Goal: Browse casually: Explore the website without a specific task or goal

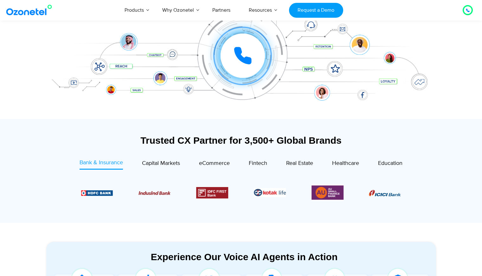
scroll to position [174, 0]
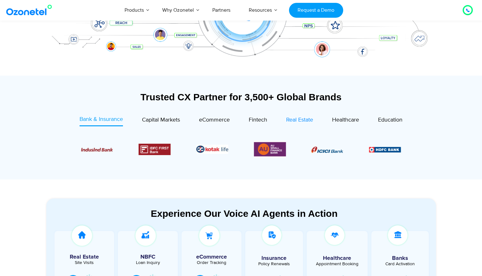
click at [296, 120] on span "Real Estate" at bounding box center [299, 120] width 27 height 7
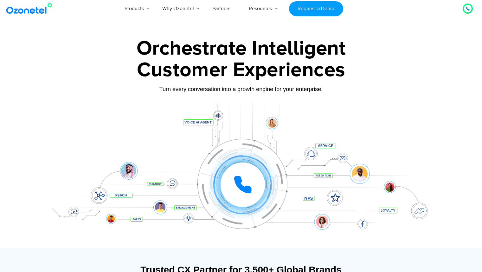
scroll to position [0, 0]
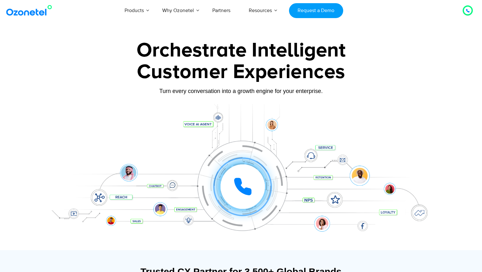
click at [230, 92] on div "Turn every conversation into a growth engine for your enterprise." at bounding box center [241, 90] width 396 height 7
click at [224, 67] on div "Customer Experiences" at bounding box center [241, 72] width 396 height 30
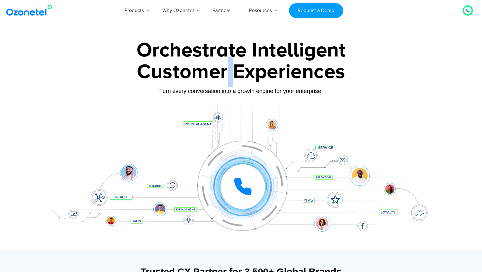
click at [224, 67] on div "Customer Experiences" at bounding box center [241, 72] width 396 height 30
click at [217, 42] on div "Orchestrate Intelligent" at bounding box center [241, 50] width 396 height 20
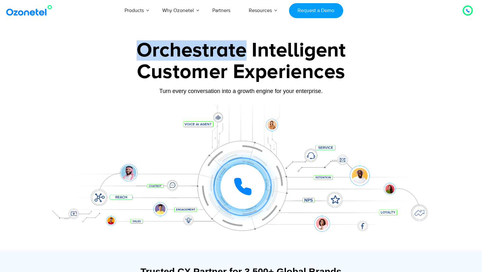
click at [217, 42] on div "Orchestrate Intelligent" at bounding box center [241, 50] width 396 height 20
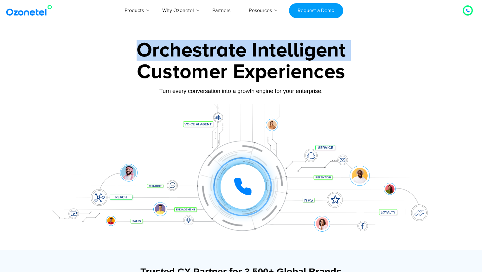
click at [206, 73] on div "Customer Experiences" at bounding box center [241, 72] width 396 height 30
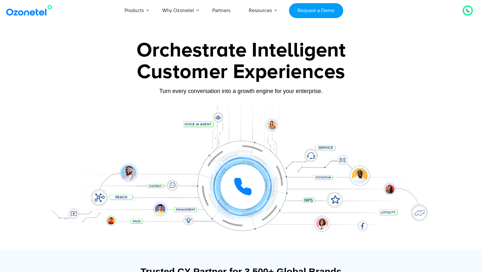
click at [206, 73] on div "Customer Experiences" at bounding box center [241, 72] width 396 height 30
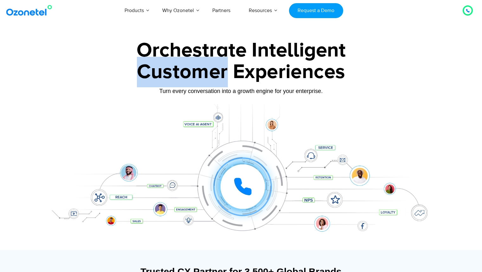
click at [206, 73] on div "Customer Experiences" at bounding box center [241, 72] width 396 height 30
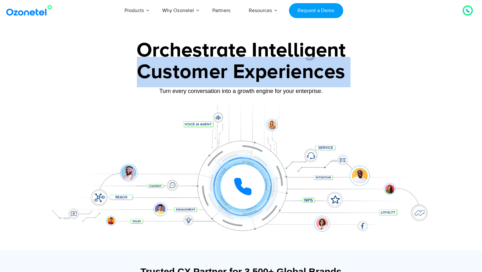
click at [124, 87] on div "Customer Experiences" at bounding box center [241, 77] width 396 height 21
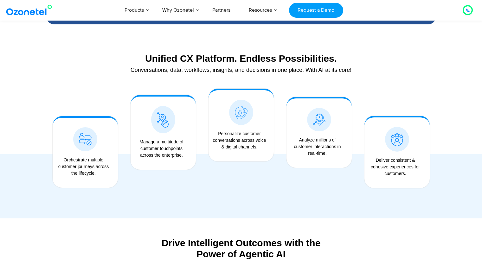
scroll to position [463, 0]
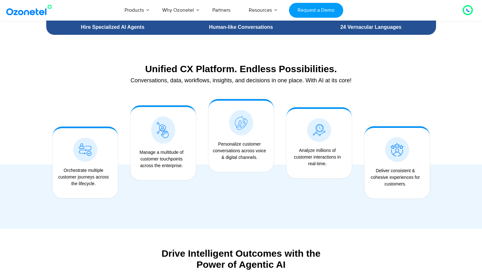
click at [151, 82] on div "Conversations, data, workflows, insights, and decisions in one place. With AI a…" at bounding box center [241, 81] width 384 height 6
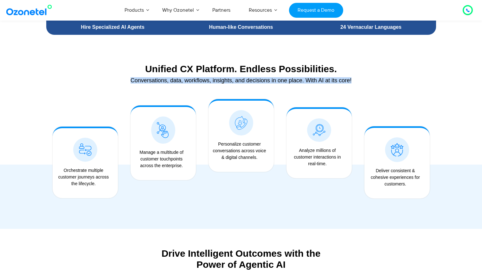
click at [129, 62] on div "Unified CX Platform. Endless Possibilities. Conversations, data, workflows, ins…" at bounding box center [241, 74] width 390 height 29
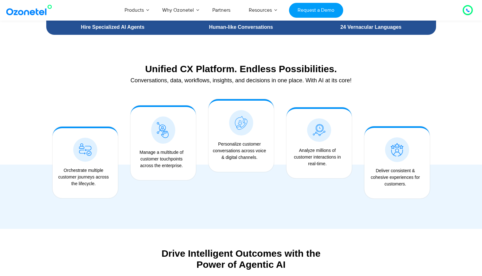
click at [129, 62] on div "Unified CX Platform. Endless Possibilities. Conversations, data, workflows, ins…" at bounding box center [241, 74] width 390 height 29
click at [155, 62] on div "Unified CX Platform. Endless Possibilities. Conversations, data, workflows, ins…" at bounding box center [241, 74] width 390 height 29
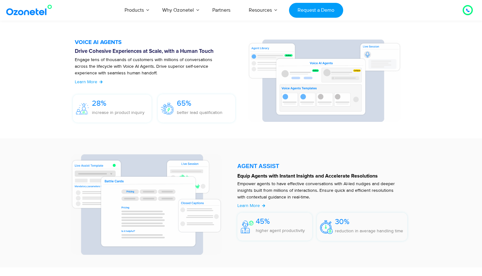
scroll to position [755, 0]
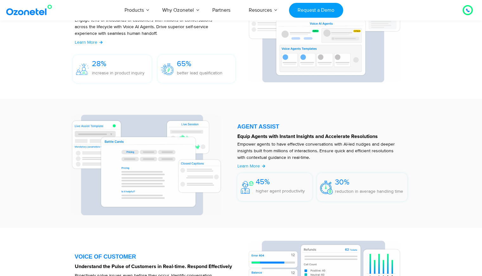
click at [272, 159] on p "Empower agents to have effective conversations with AI-led nudges and deeper in…" at bounding box center [319, 151] width 164 height 20
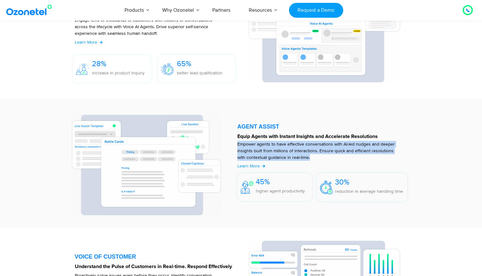
click at [272, 135] on strong "Equip Agents with Instant Insights and Accelerate Resolutions" at bounding box center [307, 136] width 140 height 5
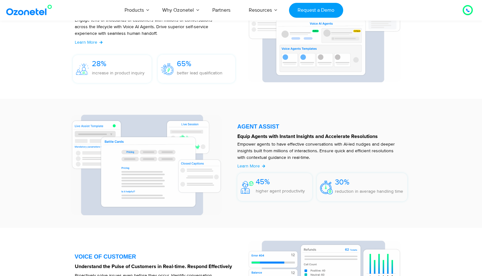
click at [272, 135] on strong "Equip Agents with Instant Insights and Accelerate Resolutions" at bounding box center [307, 136] width 140 height 5
click at [267, 128] on div "AGENT ASSIST" at bounding box center [322, 127] width 170 height 6
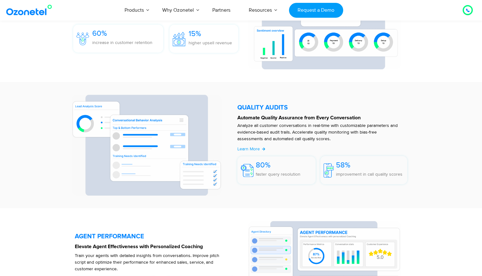
scroll to position [1042, 0]
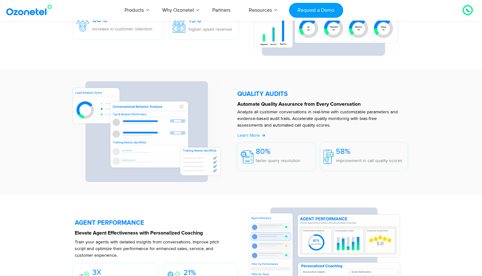
click at [256, 114] on p "Analyze all customer conversations in real-time with customizable parameters an…" at bounding box center [319, 119] width 164 height 20
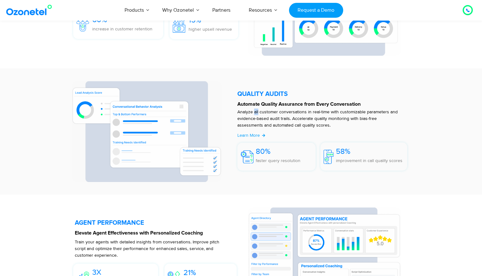
click at [256, 114] on p "Analyze all customer conversations in real-time with customizable parameters an…" at bounding box center [319, 119] width 164 height 20
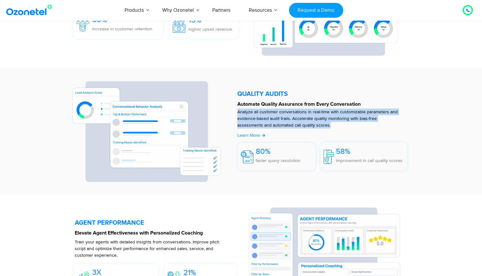
click at [269, 105] on strong "Automate Quality Assurance from Every Conversation" at bounding box center [298, 104] width 123 height 5
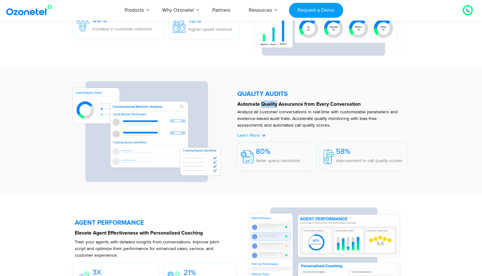
click at [269, 105] on strong "Automate Quality Assurance from Every Conversation" at bounding box center [298, 104] width 123 height 5
click at [262, 89] on div at bounding box center [324, 131] width 180 height 101
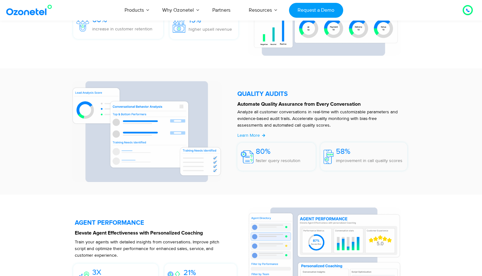
click at [261, 93] on h5 "QUALITY AUDITS" at bounding box center [322, 94] width 170 height 6
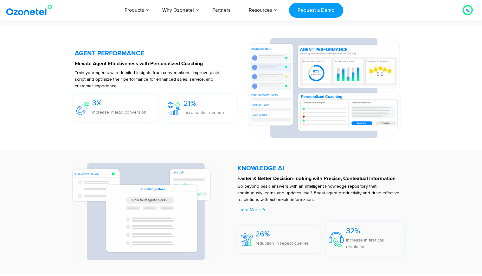
scroll to position [1210, 0]
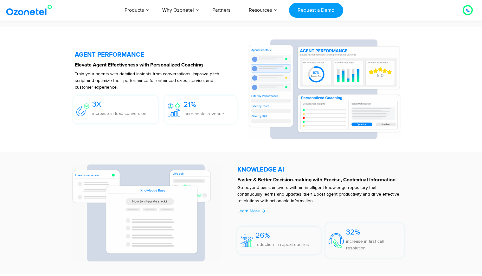
click at [107, 85] on p "Train your agents with detailed insights from conversations. Improve pitch scri…" at bounding box center [147, 81] width 145 height 20
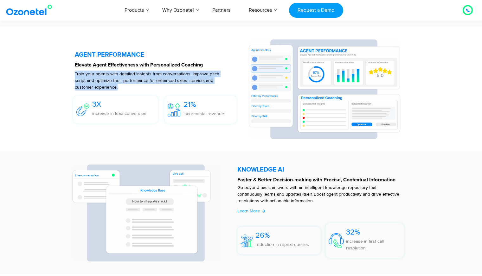
click at [105, 75] on p "Train your agents with detailed insights from conversations. Improve pitch scri…" at bounding box center [147, 81] width 145 height 20
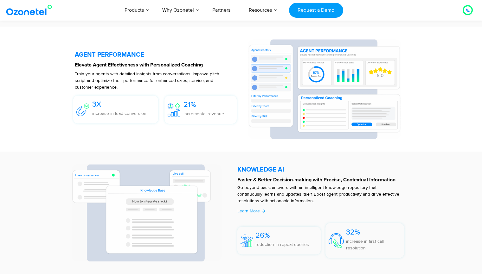
click at [105, 75] on p "Train your agents with detailed insights from conversations. Improve pitch scri…" at bounding box center [147, 81] width 145 height 20
click at [101, 65] on strong "Elevate Agent Effectiveness with Personalized Coaching" at bounding box center [139, 64] width 128 height 5
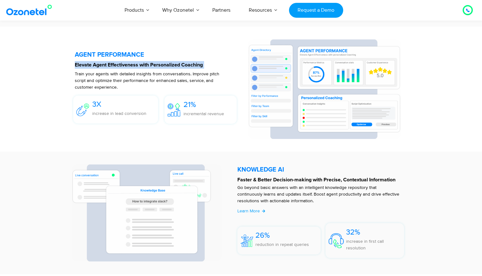
click at [101, 58] on div at bounding box center [158, 89] width 167 height 100
click at [101, 53] on h5 "AGENT PERFORMANCE" at bounding box center [158, 55] width 167 height 6
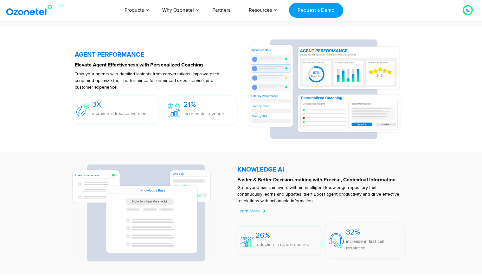
click at [101, 53] on h5 "AGENT PERFORMANCE" at bounding box center [158, 55] width 167 height 6
click at [87, 53] on h5 "AGENT PERFORMANCE" at bounding box center [158, 55] width 167 height 6
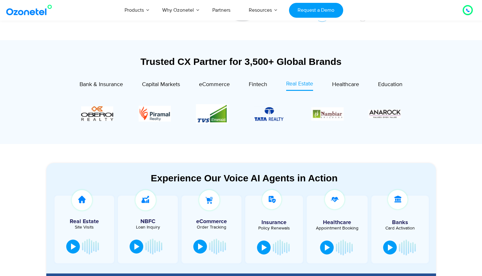
scroll to position [209, 0]
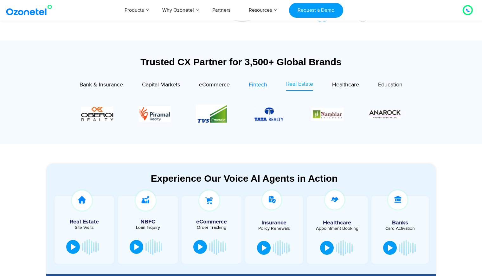
click at [262, 82] on span "Fintech" at bounding box center [258, 84] width 18 height 7
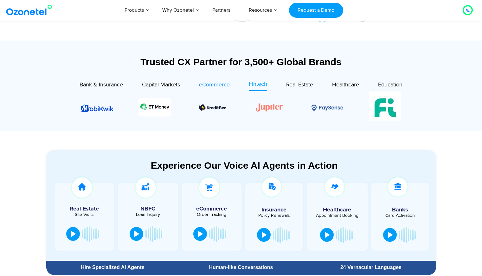
click at [219, 90] on link "eCommerce" at bounding box center [214, 85] width 31 height 11
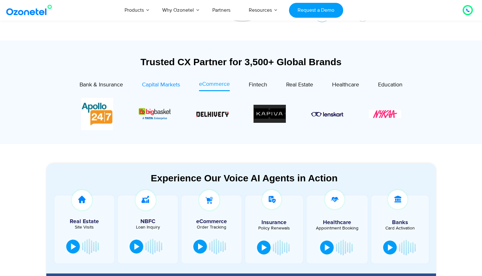
click at [162, 84] on span "Capital Markets" at bounding box center [161, 84] width 38 height 7
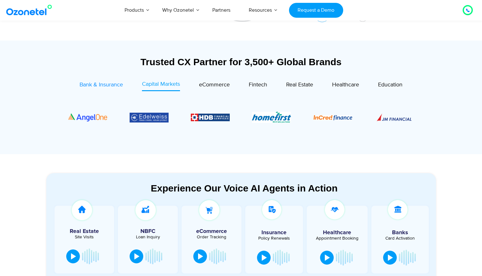
click at [114, 86] on span "Bank & Insurance" at bounding box center [101, 84] width 43 height 7
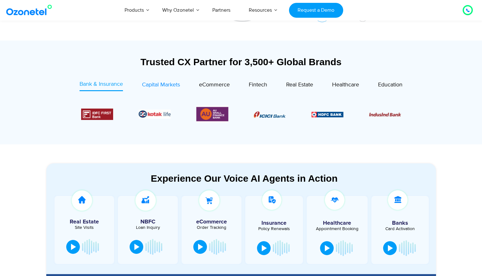
click at [171, 85] on span "Capital Markets" at bounding box center [161, 84] width 38 height 7
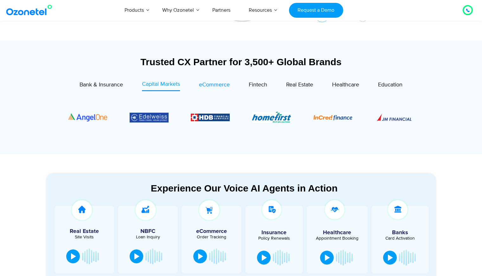
click at [207, 88] on span "eCommerce" at bounding box center [214, 84] width 31 height 7
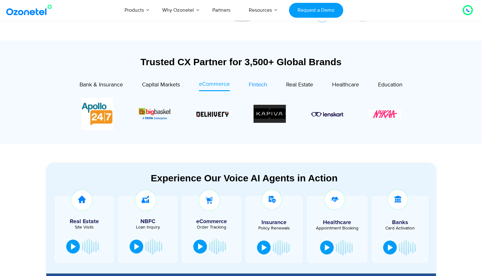
click at [251, 88] on div "Fintech" at bounding box center [258, 85] width 18 height 9
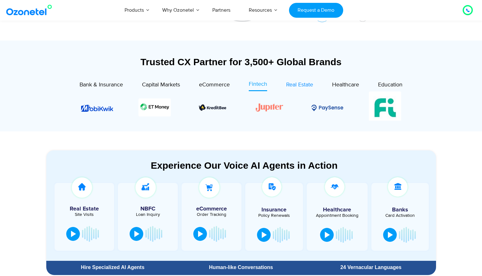
click at [294, 87] on span "Real Estate" at bounding box center [299, 84] width 27 height 7
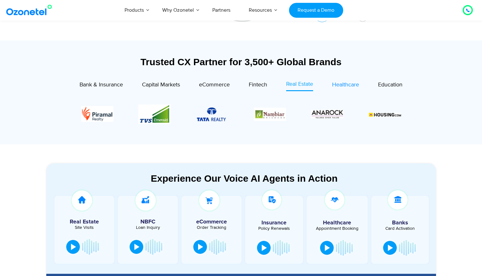
click at [340, 90] on link "Healthcare" at bounding box center [345, 85] width 27 height 11
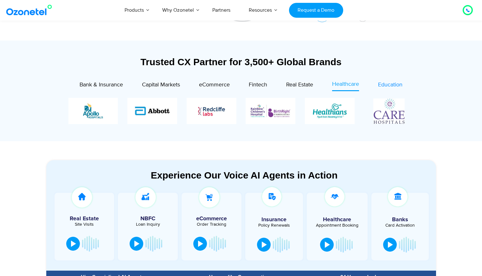
click at [391, 89] on div "Education" at bounding box center [390, 85] width 24 height 9
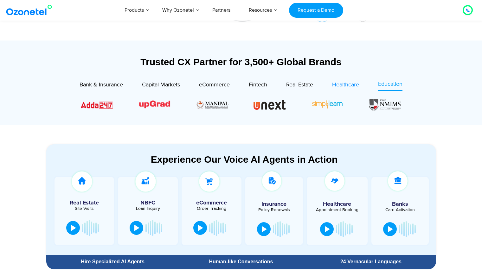
click at [350, 84] on span "Healthcare" at bounding box center [345, 84] width 27 height 7
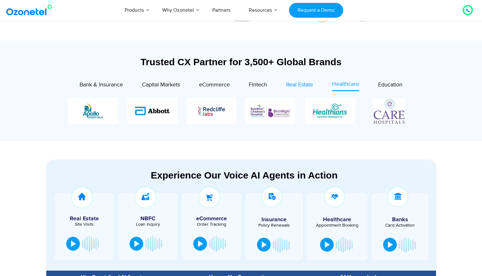
click at [295, 82] on span "Real Estate" at bounding box center [299, 84] width 27 height 7
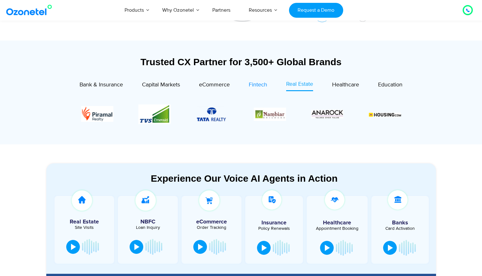
click at [254, 91] on link "Fintech" at bounding box center [258, 85] width 18 height 11
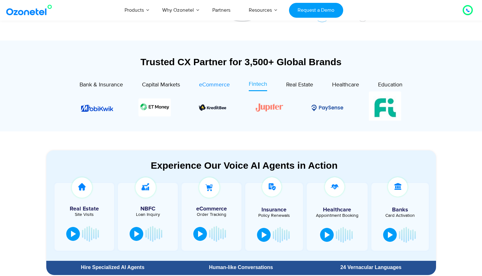
click at [218, 84] on span "eCommerce" at bounding box center [214, 84] width 31 height 7
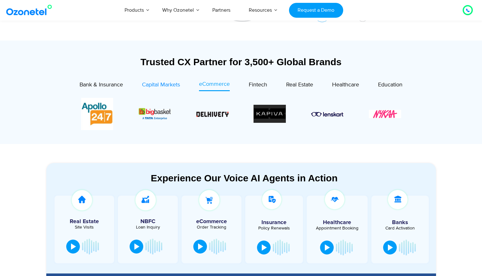
click at [163, 87] on span "Capital Markets" at bounding box center [161, 84] width 38 height 7
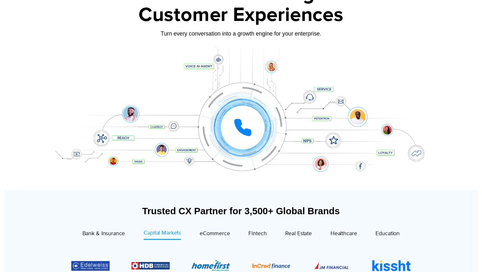
scroll to position [0, 0]
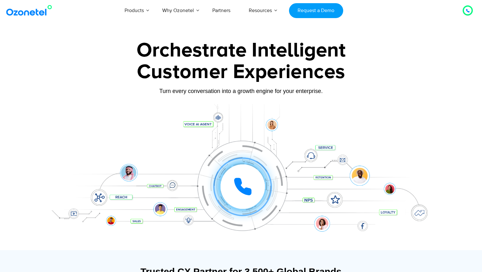
click at [233, 192] on div at bounding box center [242, 186] width 19 height 19
click at [48, 161] on div "Click to experience it! Call ended 1 2 3 4 5 6 7 8 9 # 0" at bounding box center [242, 173] width 393 height 25
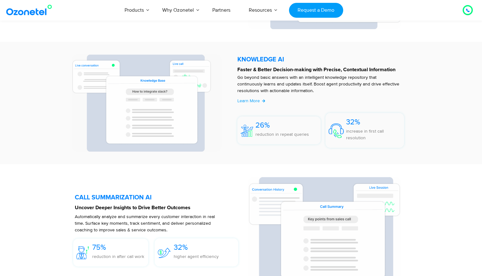
scroll to position [1328, 0]
